Goal: Transaction & Acquisition: Purchase product/service

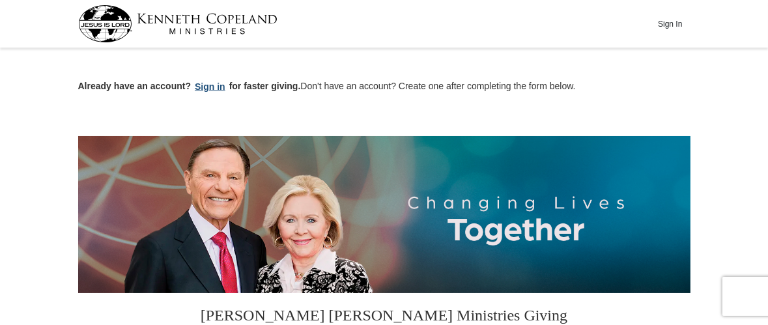
click at [204, 82] on button "Sign in" at bounding box center [210, 86] width 38 height 15
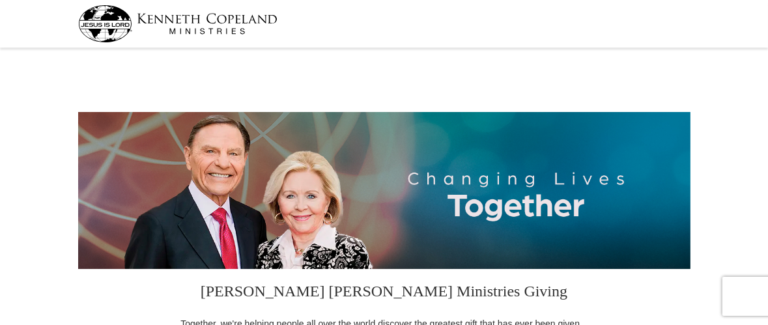
select select "NY"
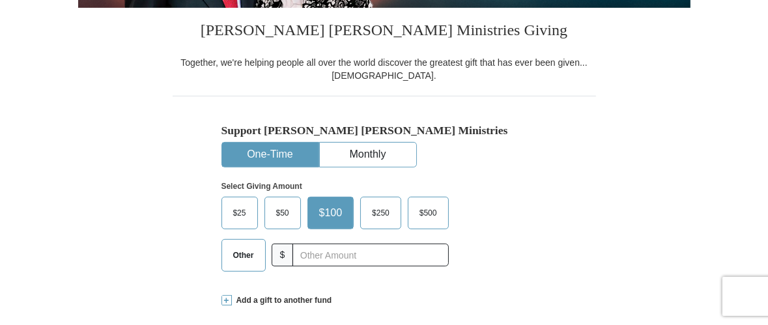
scroll to position [263, 0]
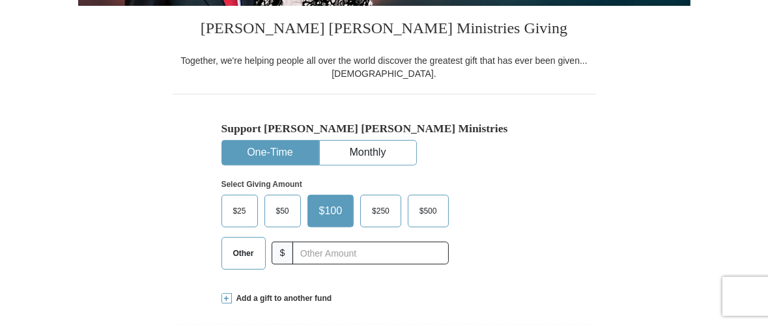
click at [243, 261] on span "Other" at bounding box center [244, 254] width 34 height 20
click at [0, 0] on input "Other" at bounding box center [0, 0] width 0 height 0
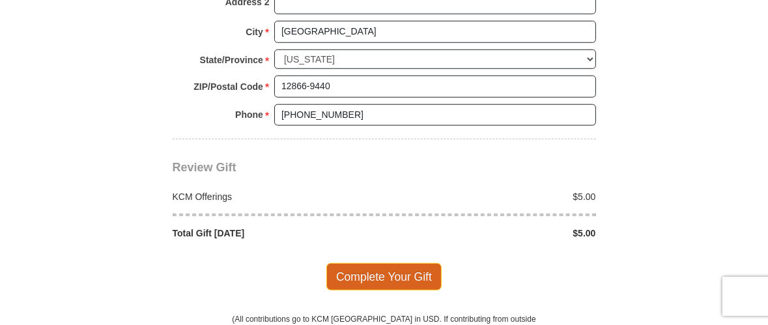
scroll to position [1053, 0]
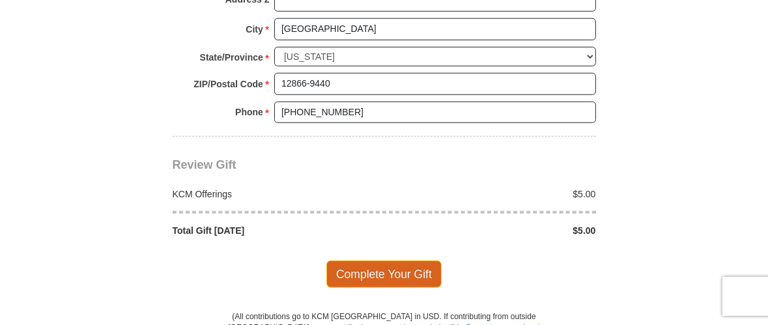
type input "5.00"
click at [376, 269] on span "Complete Your Gift" at bounding box center [383, 274] width 115 height 27
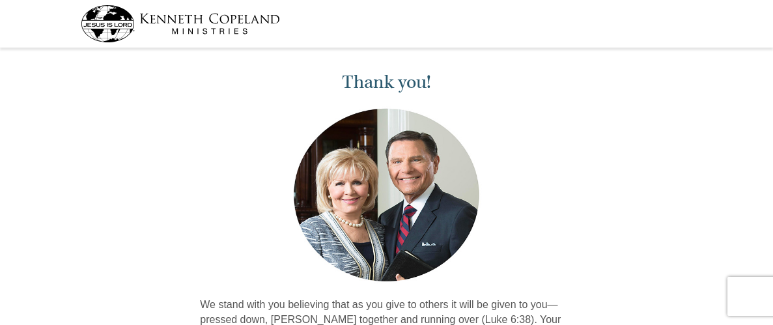
scroll to position [186, 0]
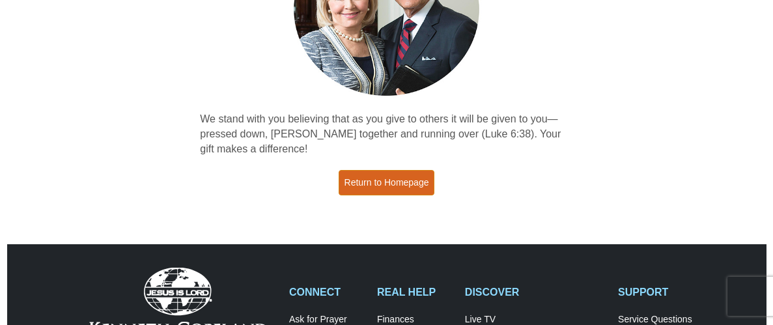
click at [414, 186] on link "Return to Homepage" at bounding box center [387, 182] width 96 height 25
